Goal: Task Accomplishment & Management: Complete application form

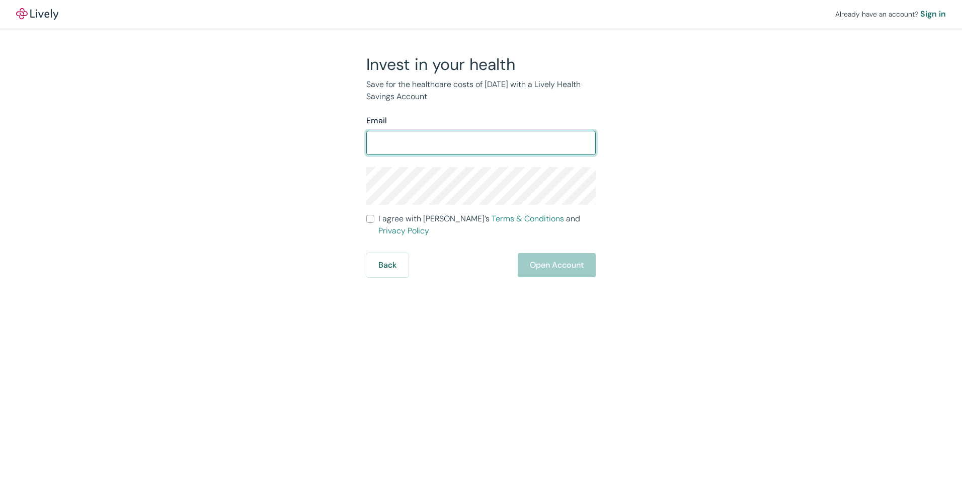
click at [444, 137] on input "Email" at bounding box center [481, 143] width 230 height 20
drag, startPoint x: 448, startPoint y: 138, endPoint x: 252, endPoint y: 147, distance: 195.5
click at [252, 147] on div "Invest in your health Save for the healthcare costs of [DATE] with a Lively Hea…" at bounding box center [475, 165] width 483 height 223
type input "[EMAIL_ADDRESS][DOMAIN_NAME]"
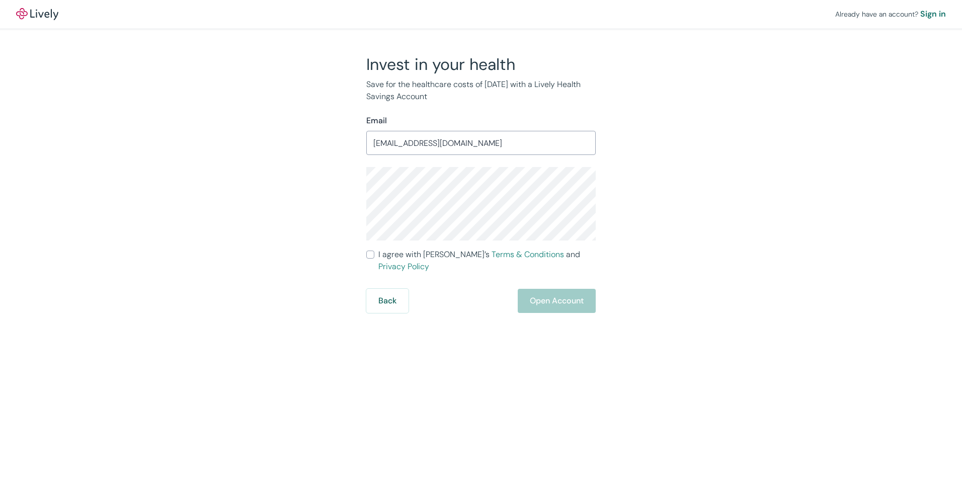
click at [413, 254] on span "I agree with Lively’s Terms & Conditions and Privacy Policy" at bounding box center [487, 261] width 217 height 24
click at [375, 254] on input "I agree with Lively’s Terms & Conditions and Privacy Policy" at bounding box center [370, 255] width 8 height 8
checkbox input "true"
click at [568, 289] on button "Open Account" at bounding box center [557, 301] width 78 height 24
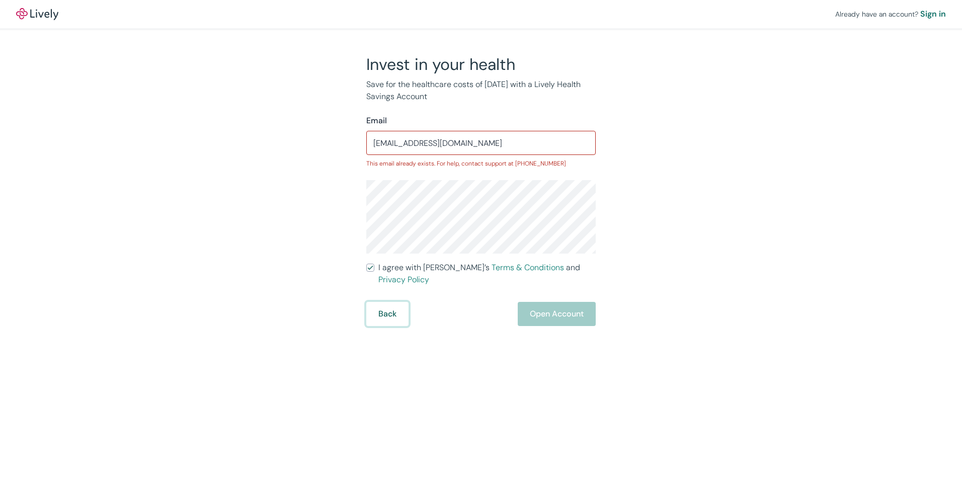
click at [367, 307] on button "Back" at bounding box center [387, 314] width 42 height 24
